Goal: Navigation & Orientation: Find specific page/section

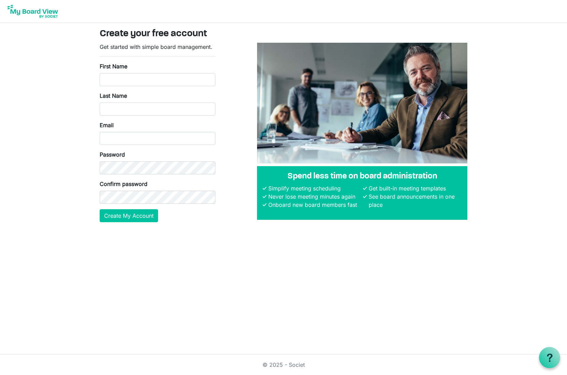
click at [58, 17] on img at bounding box center [32, 11] width 55 height 17
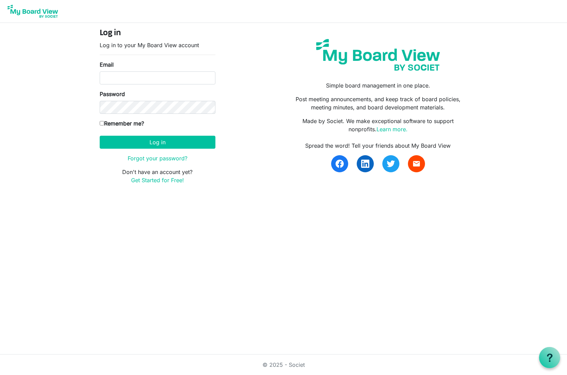
click at [42, 15] on img at bounding box center [32, 11] width 55 height 17
click at [550, 355] on icon at bounding box center [550, 357] width 9 height 9
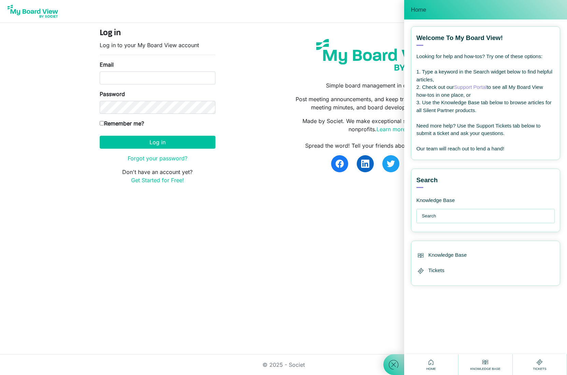
click at [447, 215] on input "text" at bounding box center [487, 216] width 131 height 14
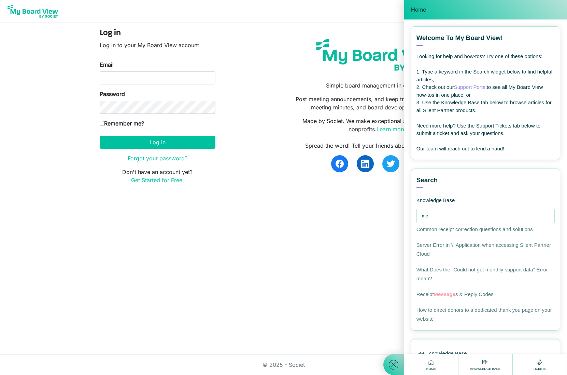
type input "m"
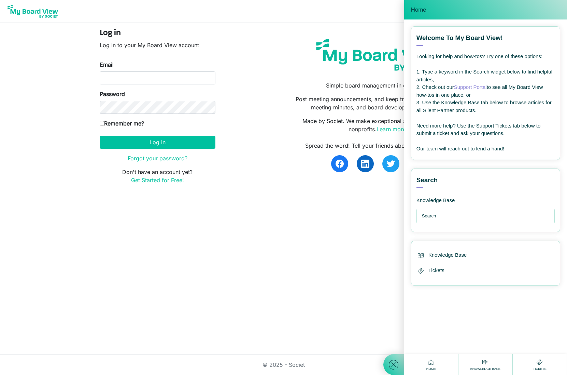
click at [319, 30] on div "Simple board management in one place. Post meeting announcements, and keep trac…" at bounding box center [378, 108] width 189 height 161
